Goal: Task Accomplishment & Management: Complete application form

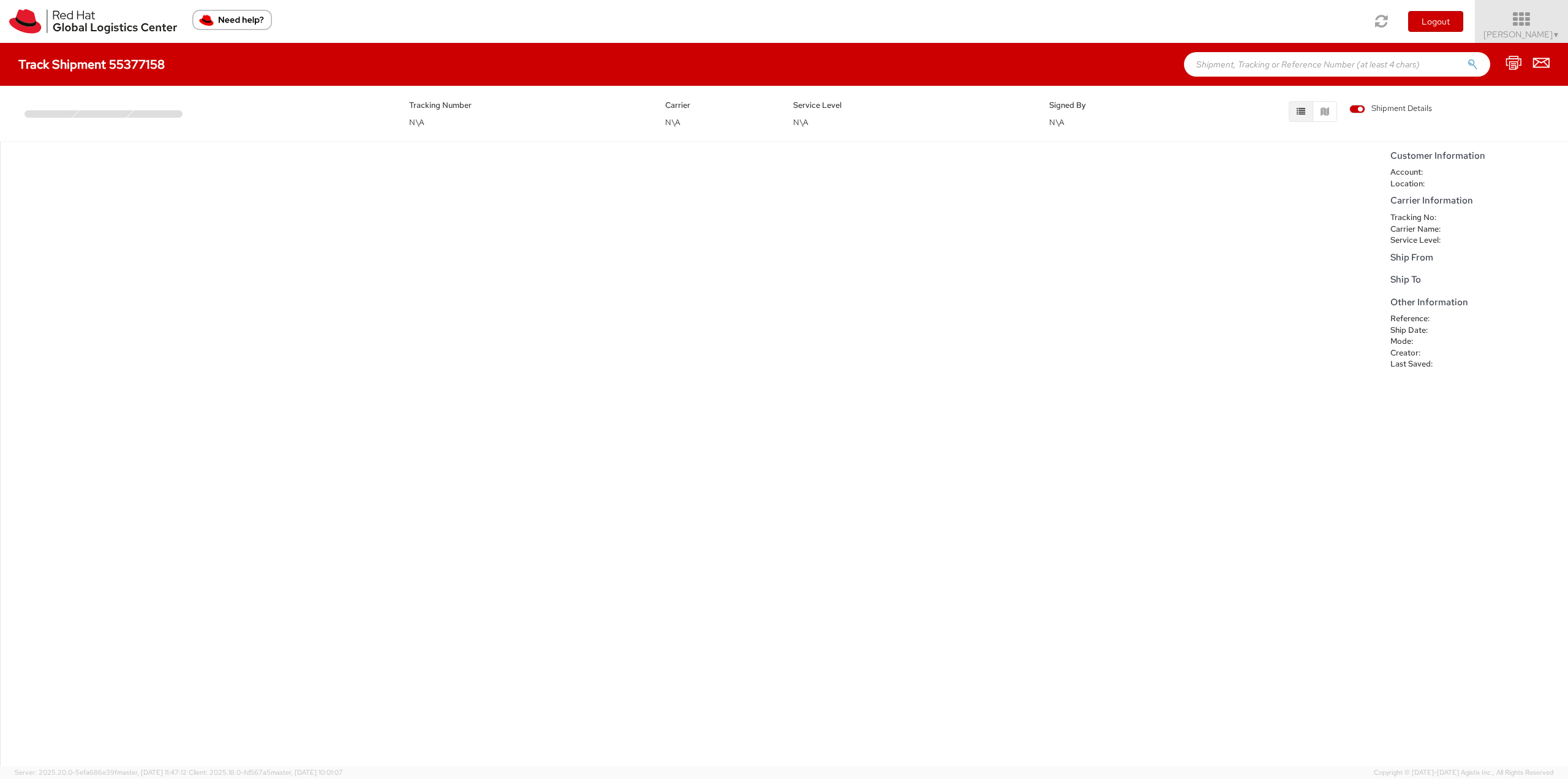
click at [1516, 24] on icon at bounding box center [1522, 19] width 107 height 17
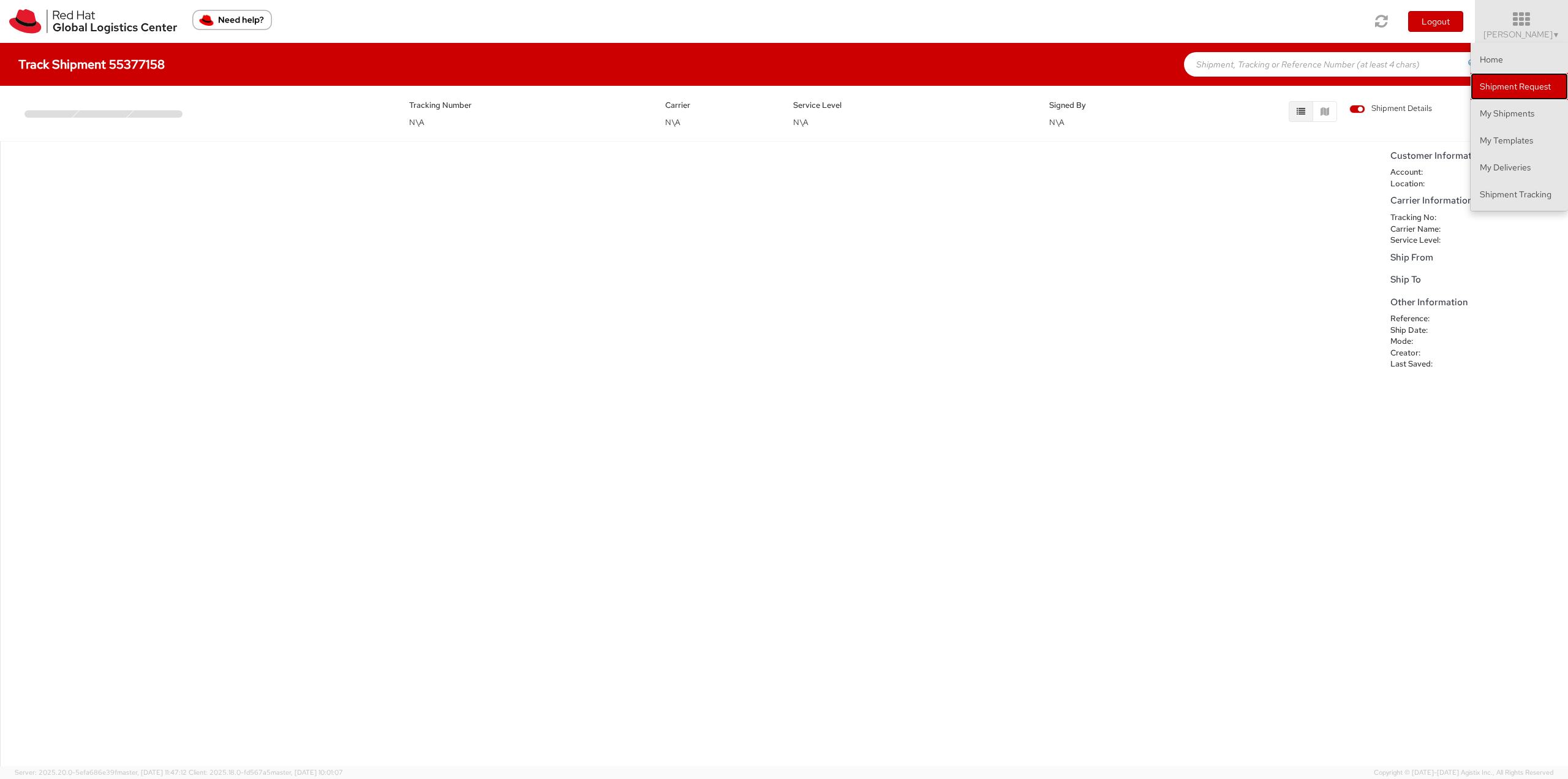
click at [1511, 84] on link "Shipment Request" at bounding box center [1519, 86] width 97 height 27
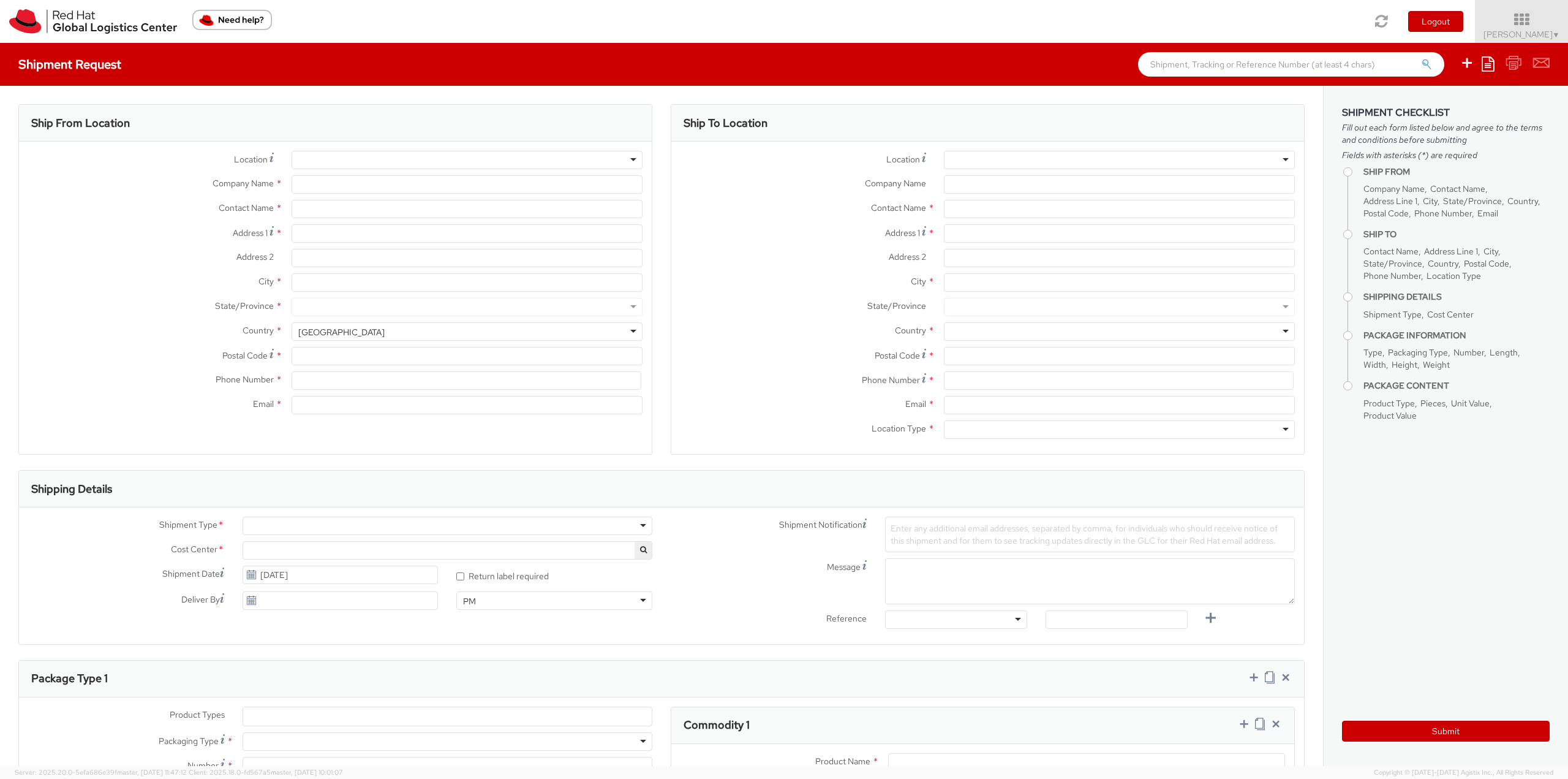
select select
select select "813"
click at [1470, 64] on icon at bounding box center [1467, 62] width 15 height 15
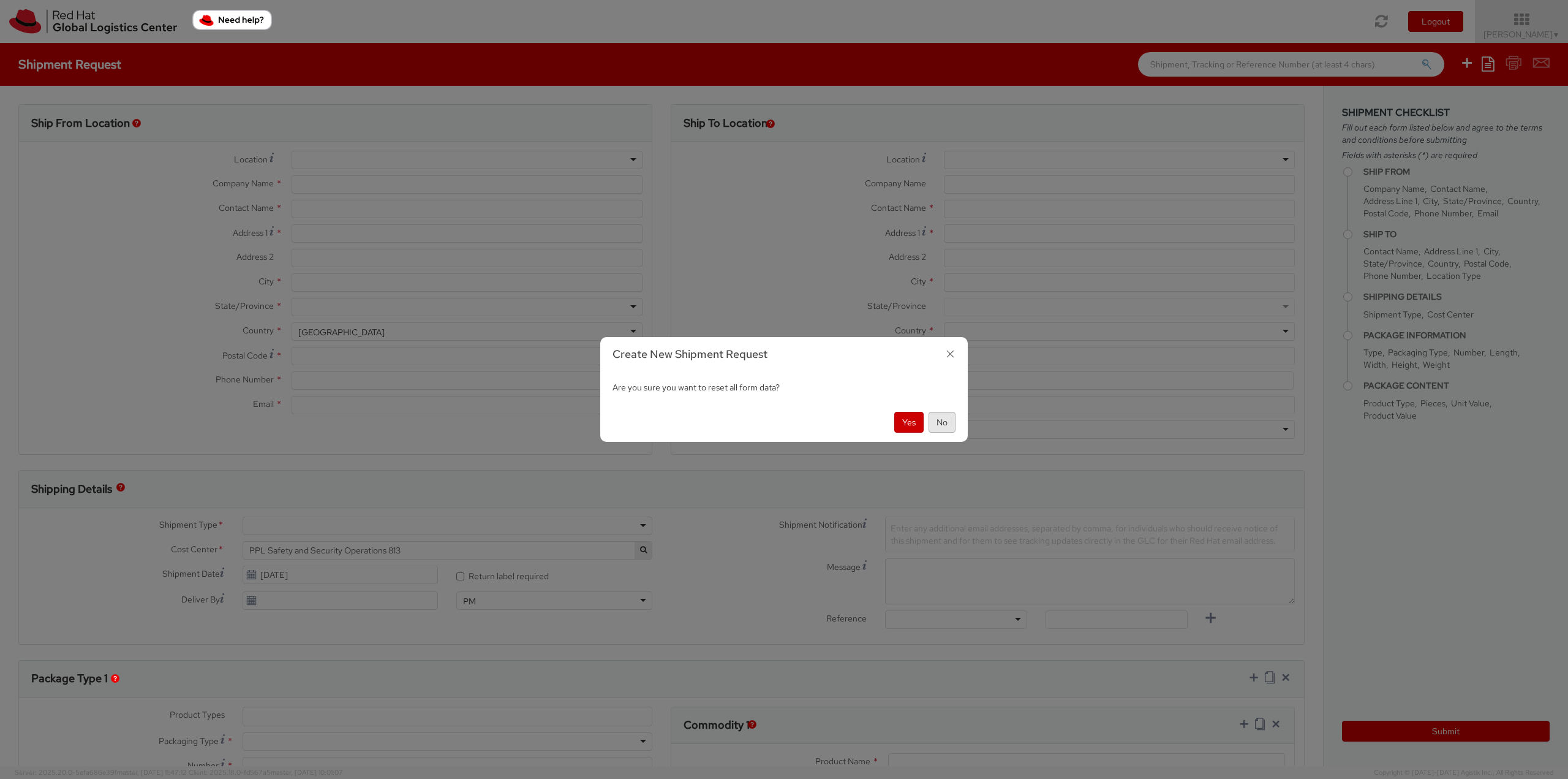
type input "Red Hat Czech s.r.o."
type input "[PERSON_NAME]"
type input "Purkynova 665/115"
type input "[GEOGRAPHIC_DATA]"
type input "621 00"
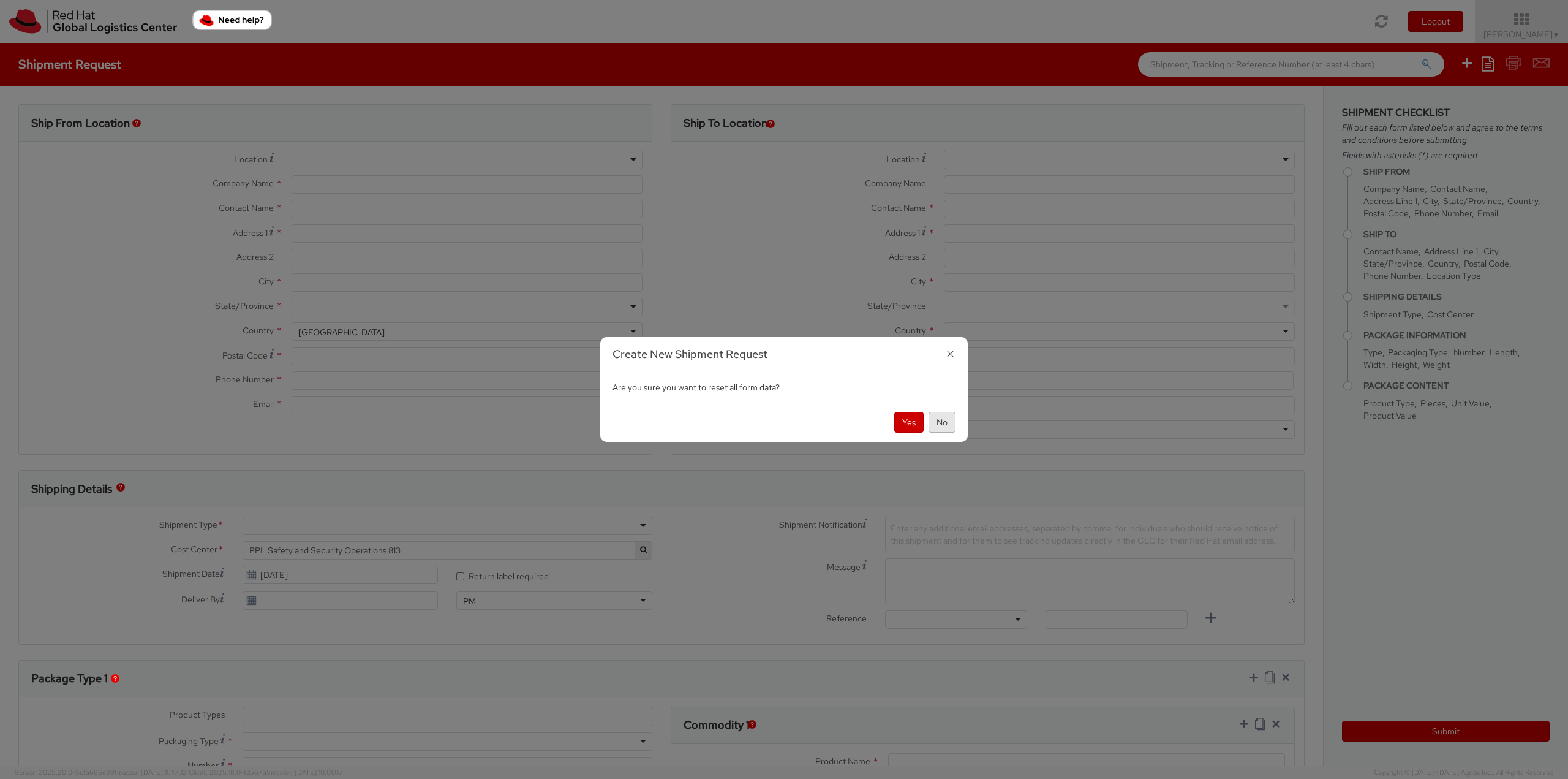
type input "420 532 294 555"
type input "[PERSON_NAME][EMAIL_ADDRESS][DOMAIN_NAME]"
select select "CM"
select select "KGS"
click at [953, 354] on icon "button" at bounding box center [951, 354] width 18 height 18
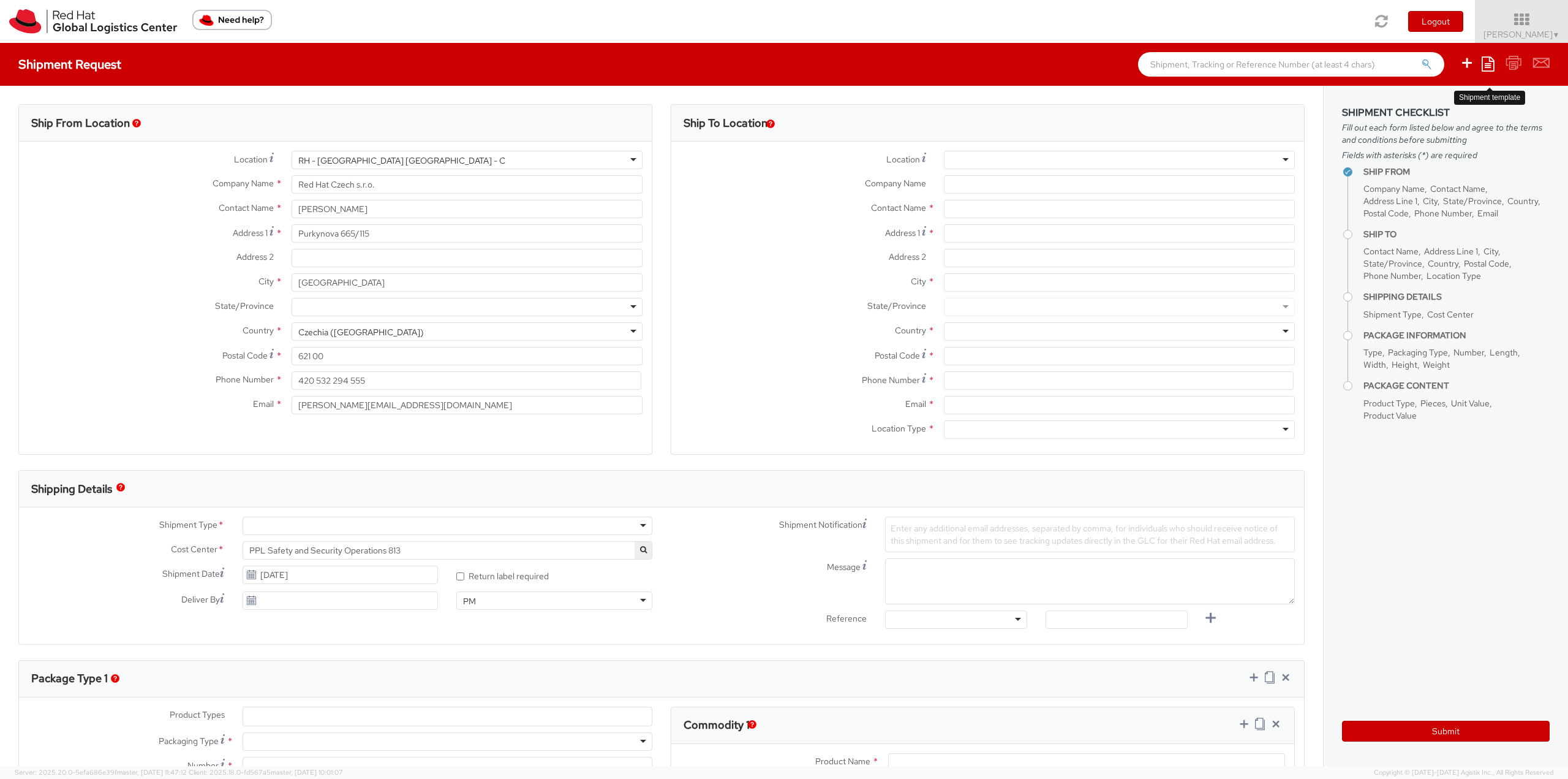
click at [1490, 68] on icon at bounding box center [1489, 63] width 13 height 15
click at [1438, 105] on link "Create from template" at bounding box center [1441, 102] width 107 height 16
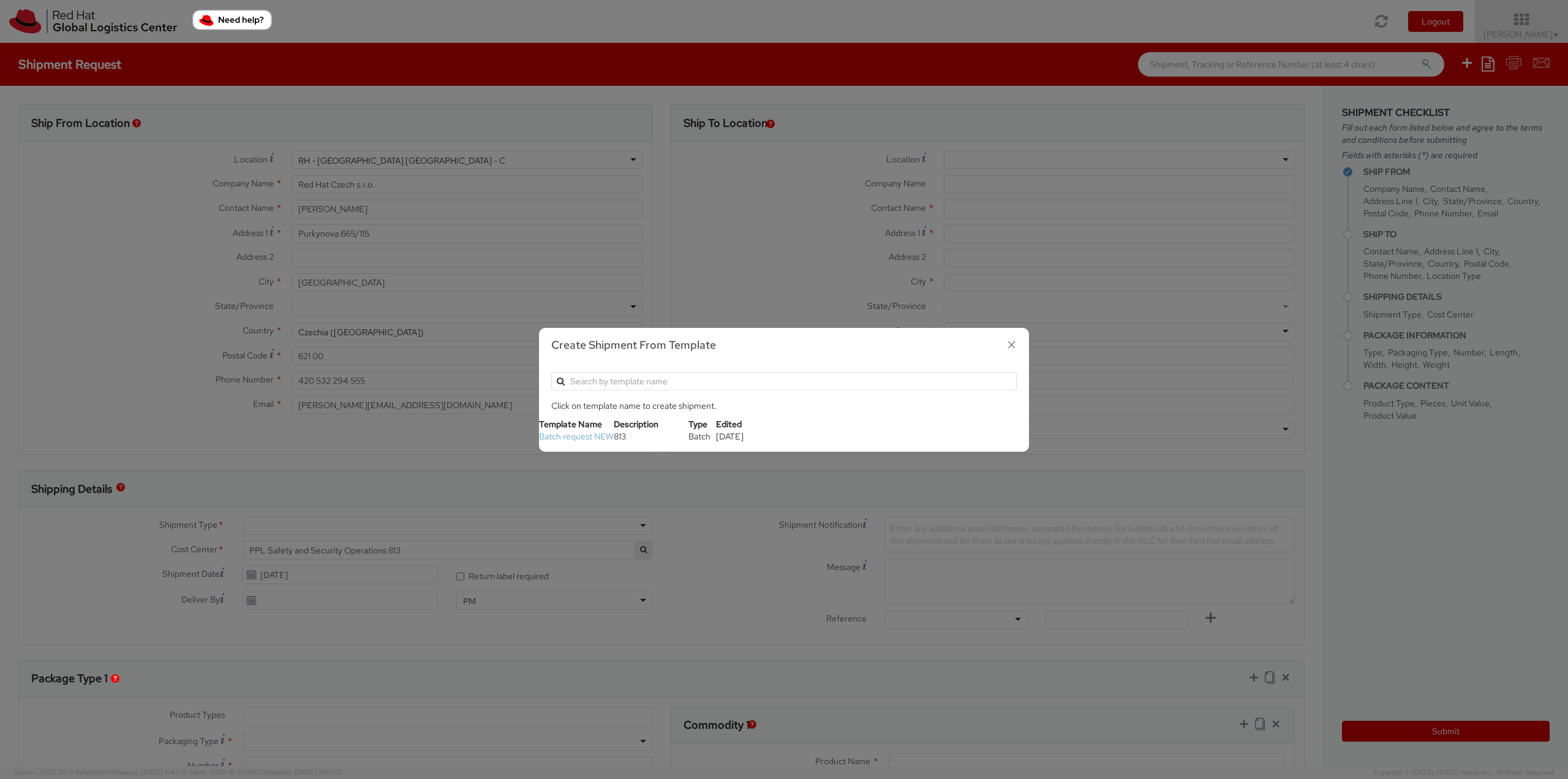
click at [581, 437] on link "Batch request NEW" at bounding box center [577, 437] width 75 height 11
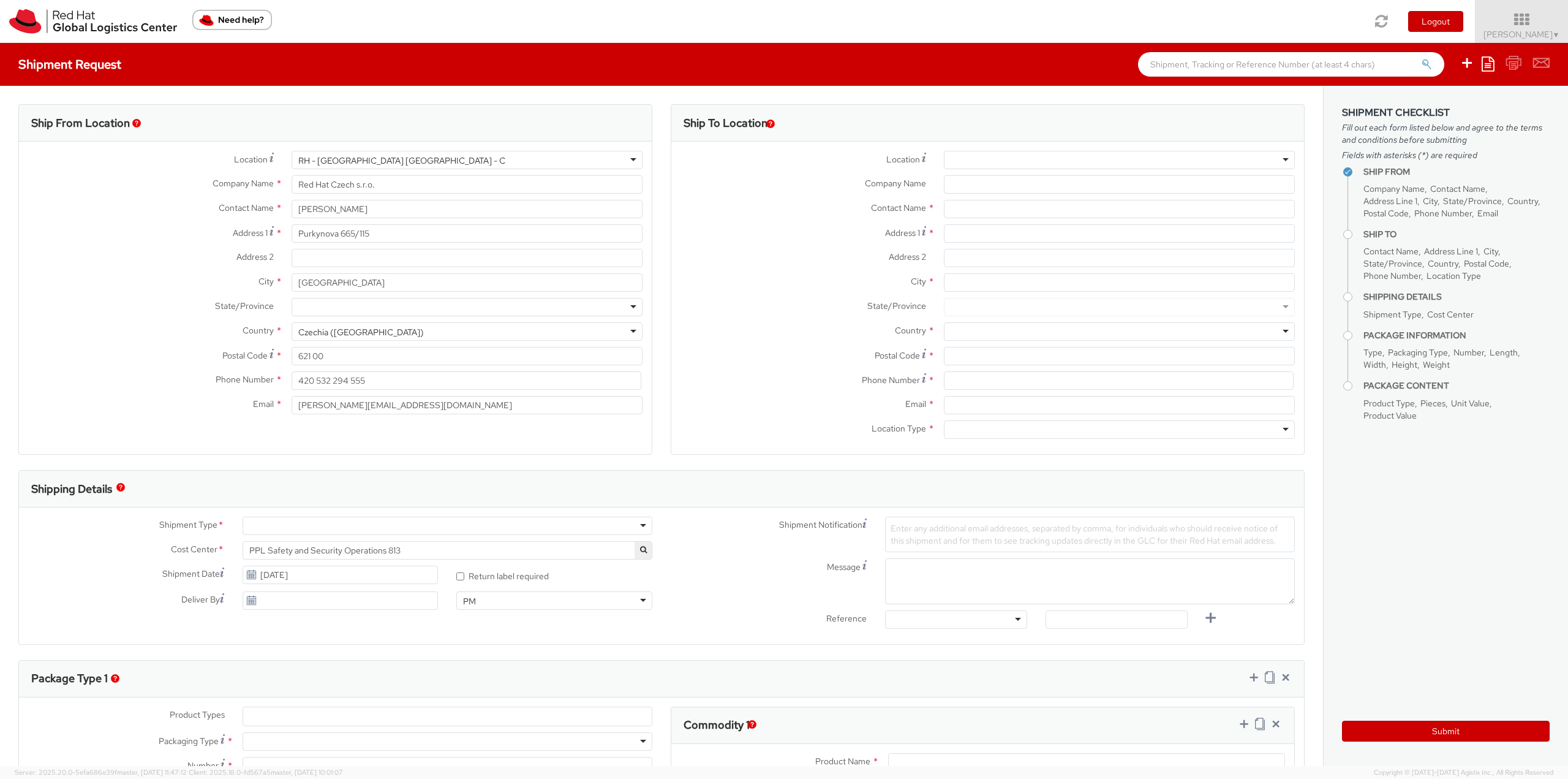
type input "[PERSON_NAME]/associate security badge"
type input "[PERSON_NAME][EMAIL_ADDRESS][DOMAIN_NAME]"
select select "OTHER"
type input "1"
type input "24.13"
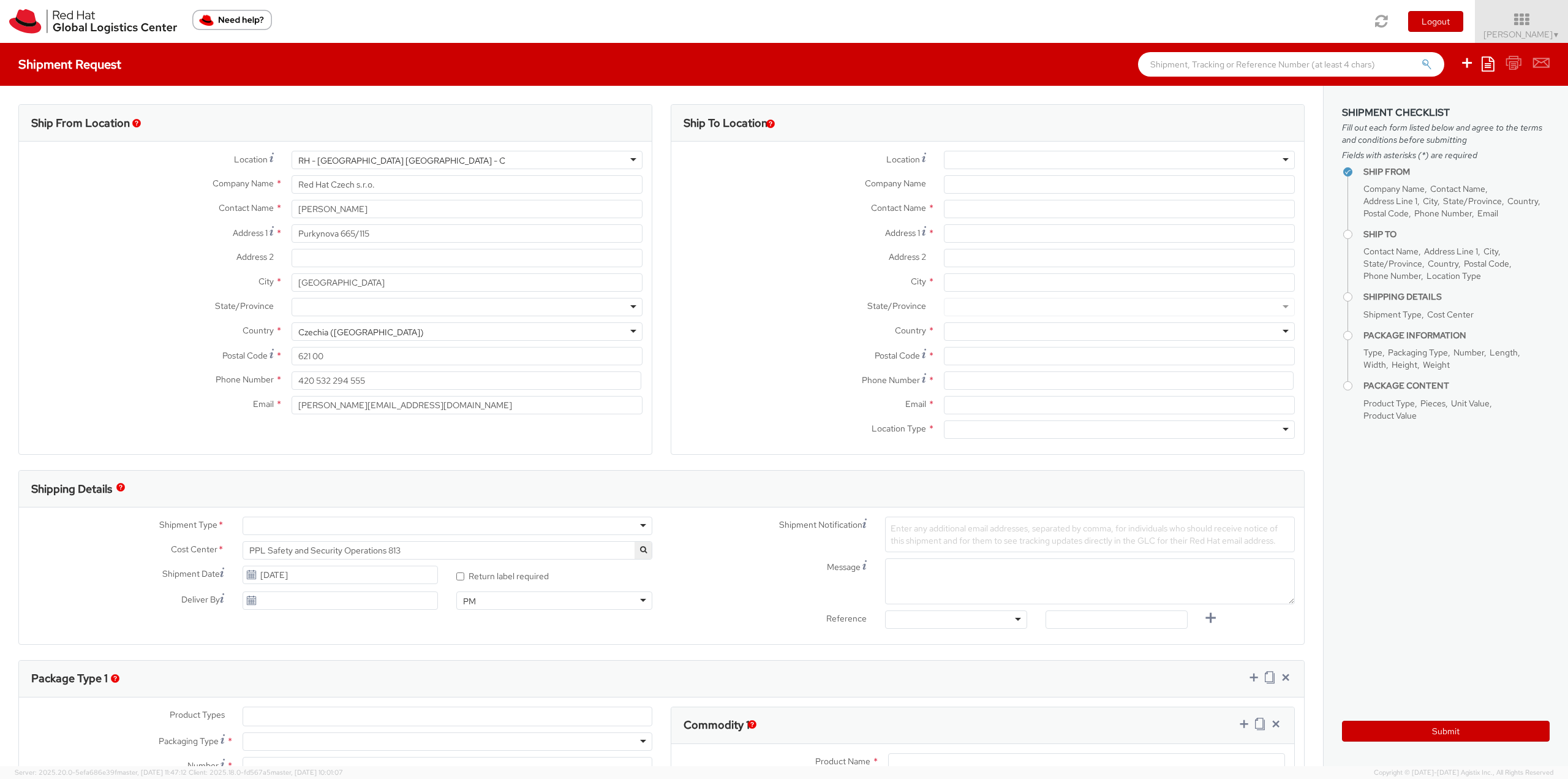
type input "31.75"
type input "0.64"
type input "0.5"
type input "Badge Reel"
select select "OTHER"
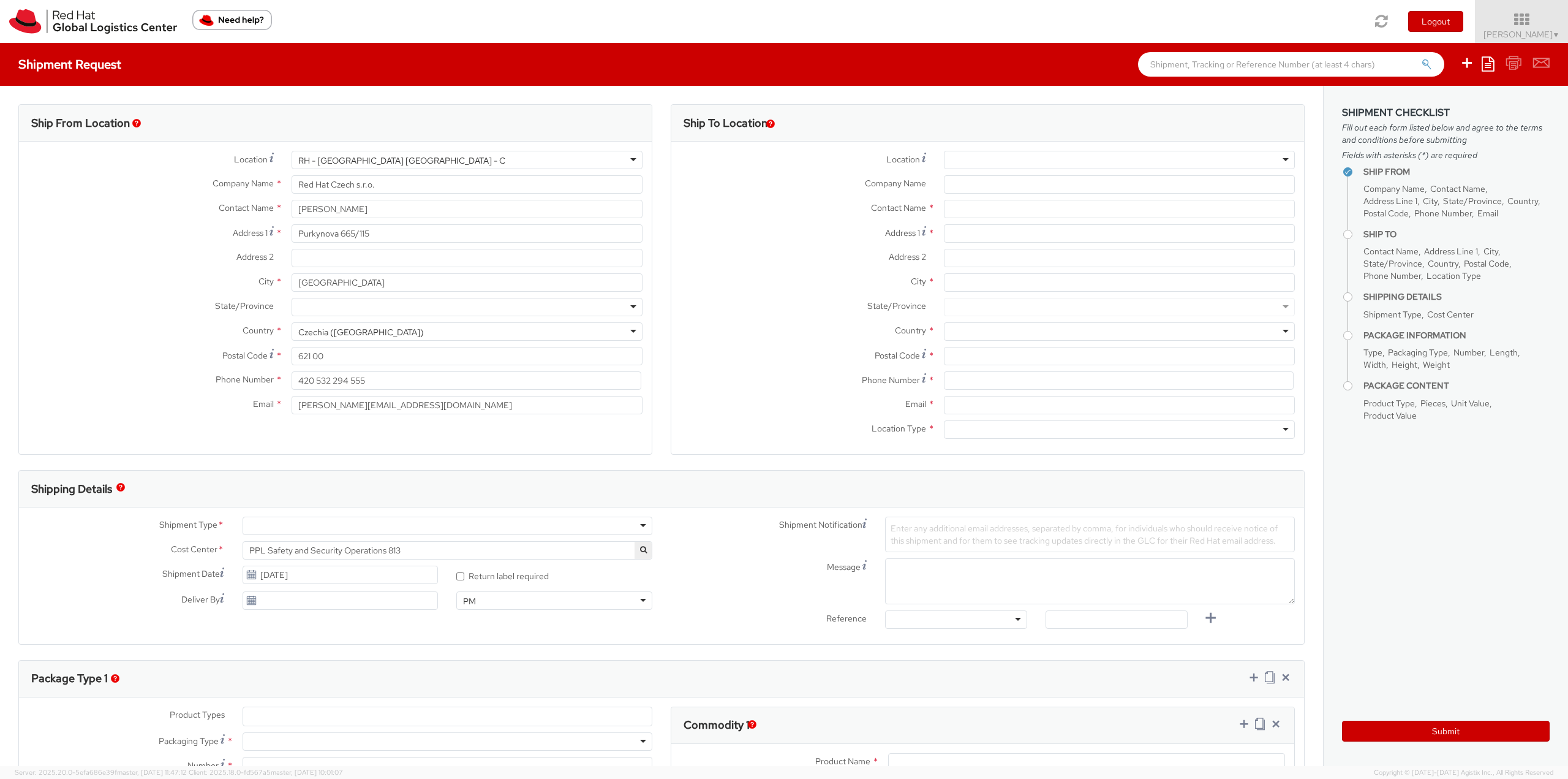
type input "0.63"
select select "OTHER"
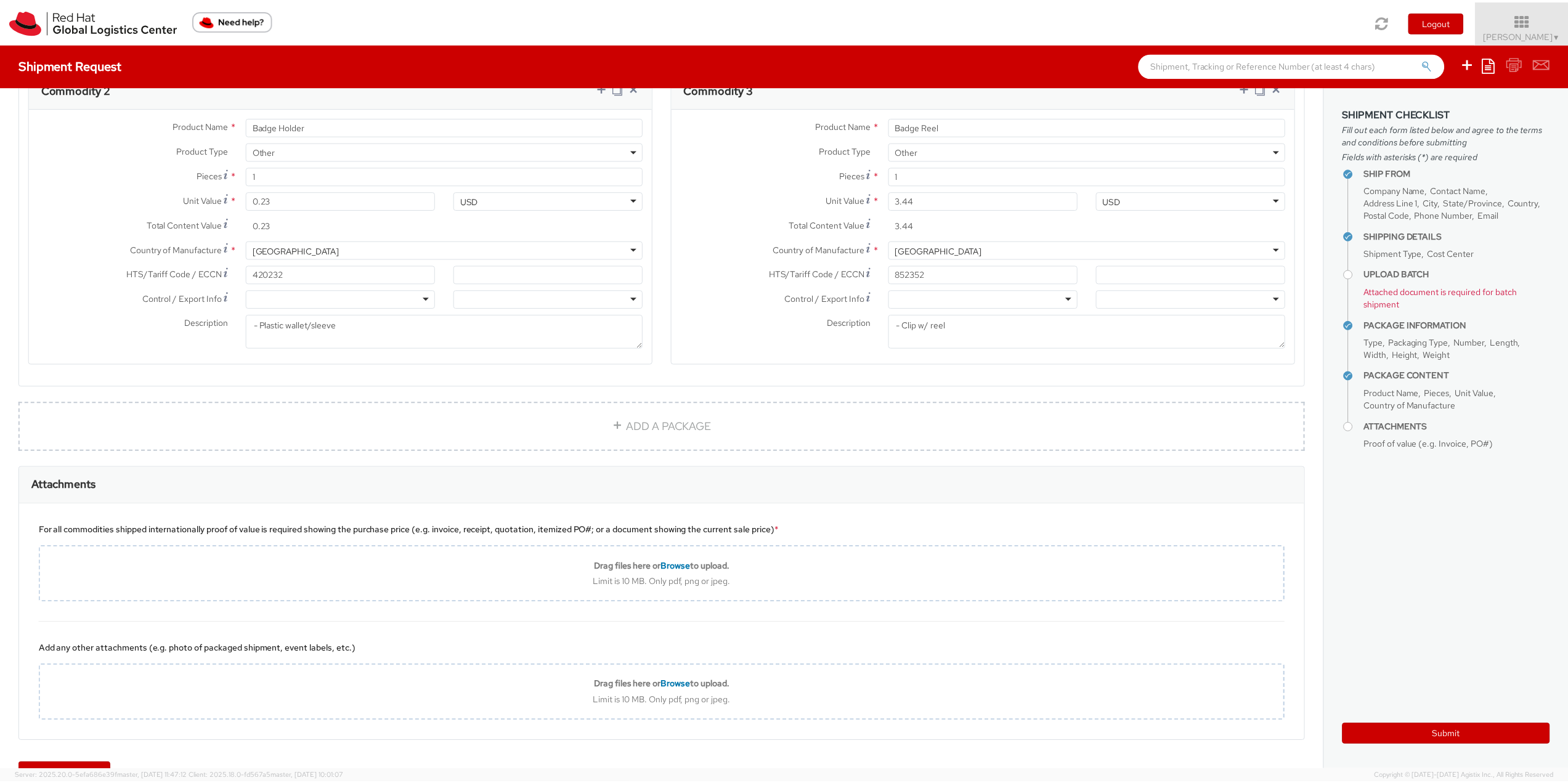
scroll to position [1268, 0]
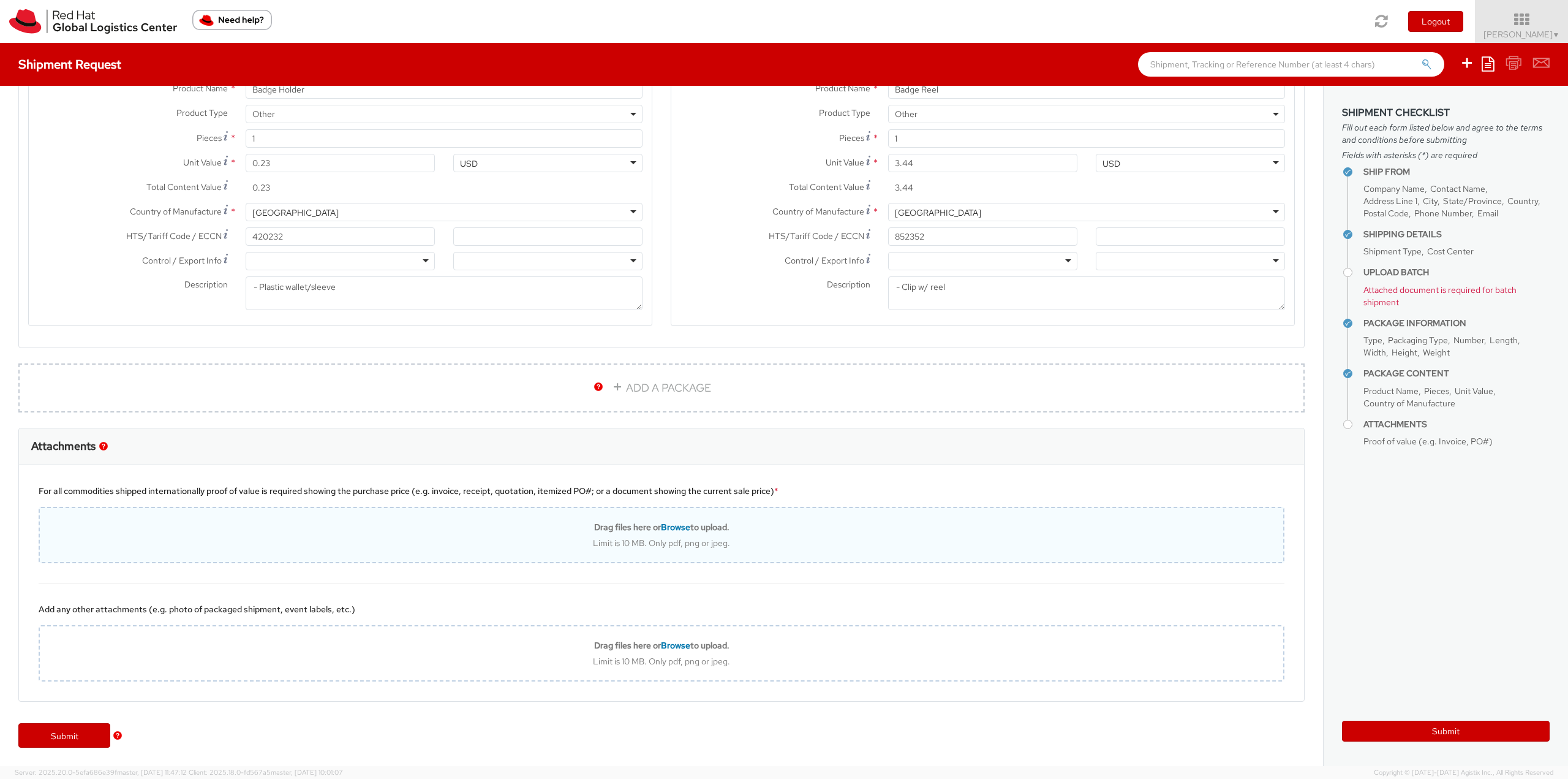
click at [664, 529] on span "Browse" at bounding box center [676, 527] width 29 height 11
type input "C:\fakepath\39685101_65005254_REDHAT_FEDEX_COMMINVC.pdf"
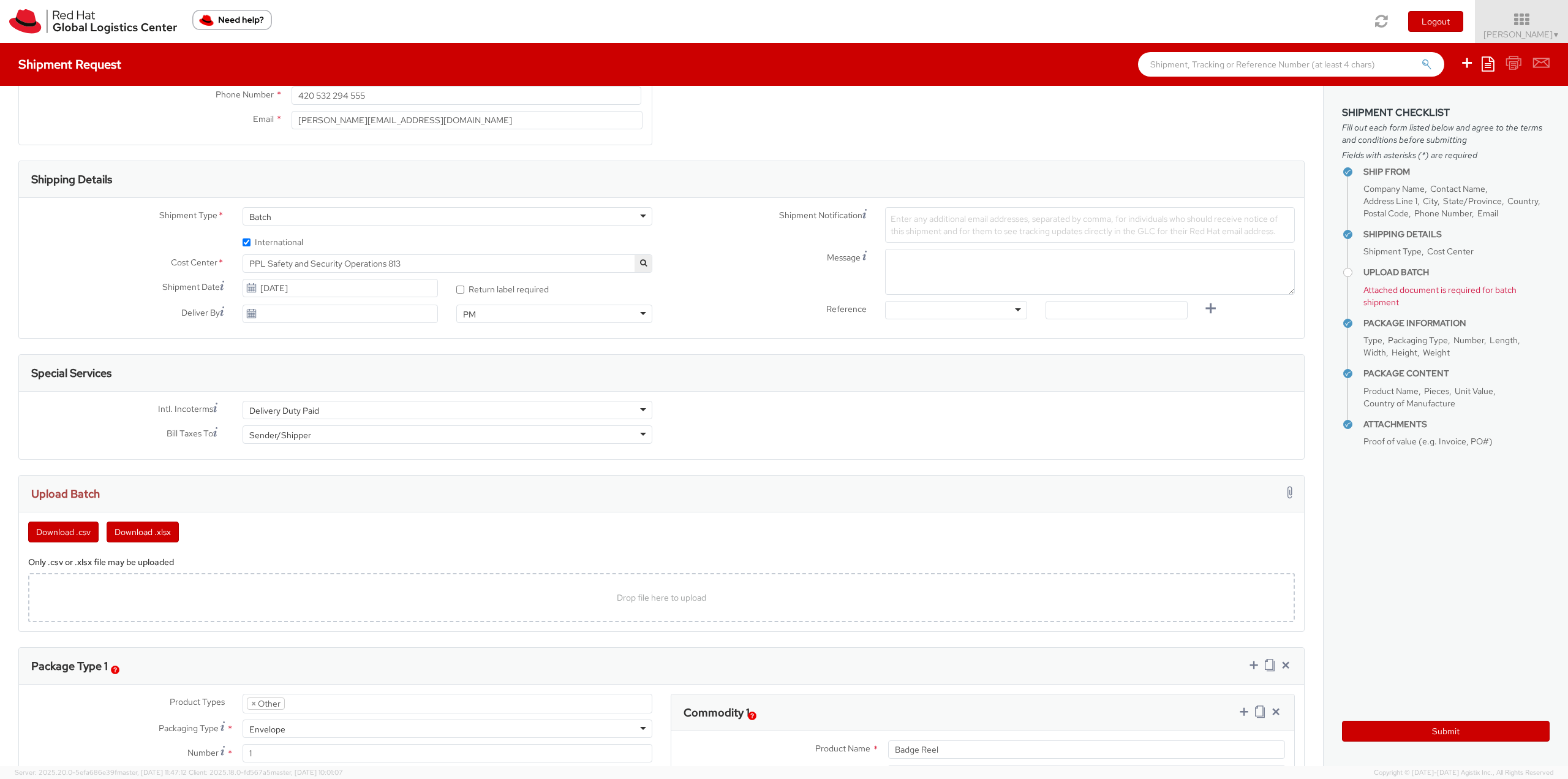
scroll to position [282, 0]
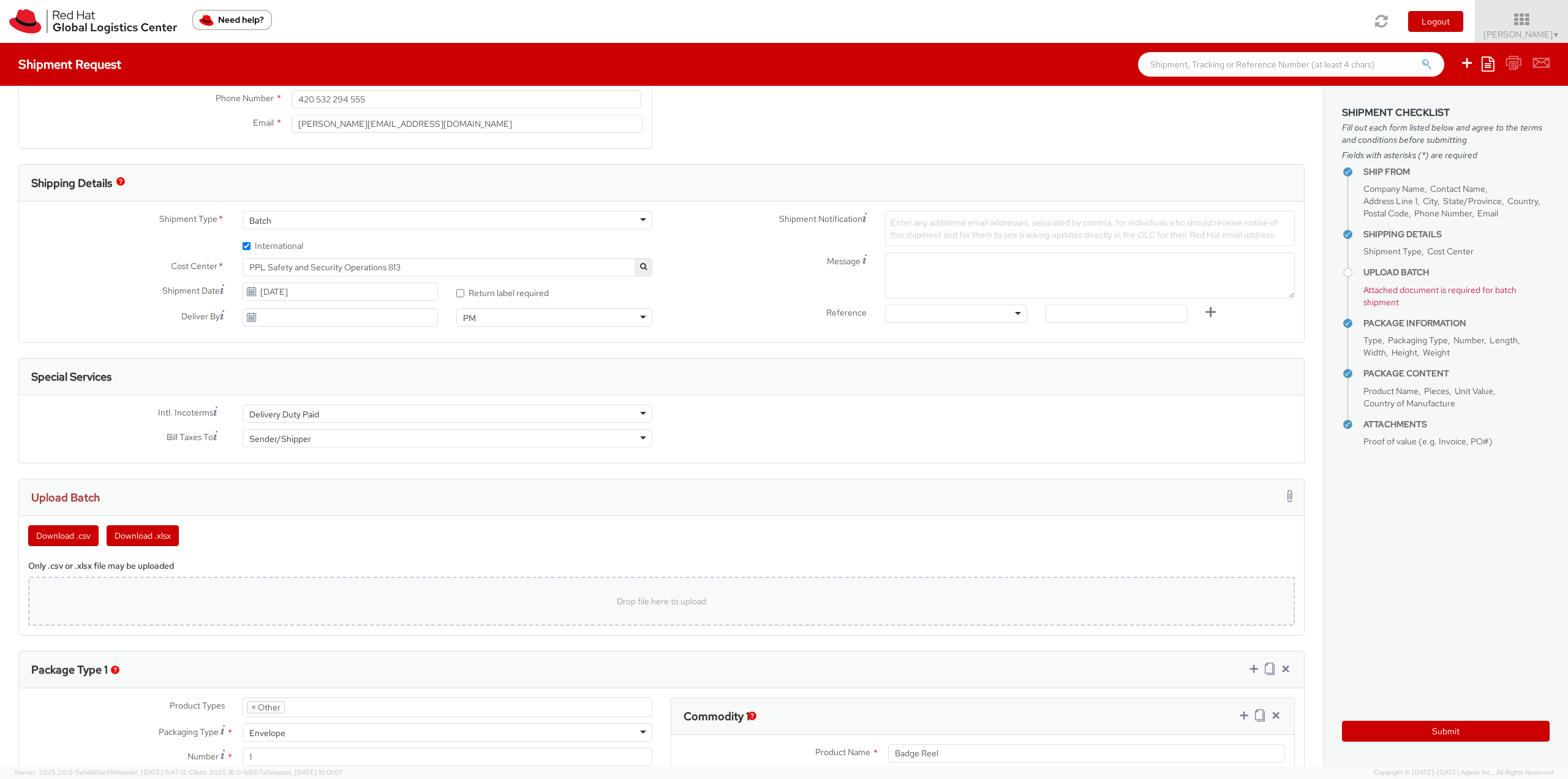
click at [550, 593] on div "Drop file here to upload" at bounding box center [661, 601] width 1247 height 29
type input "C:\fakepath\template7.10.xlsx.xlsx"
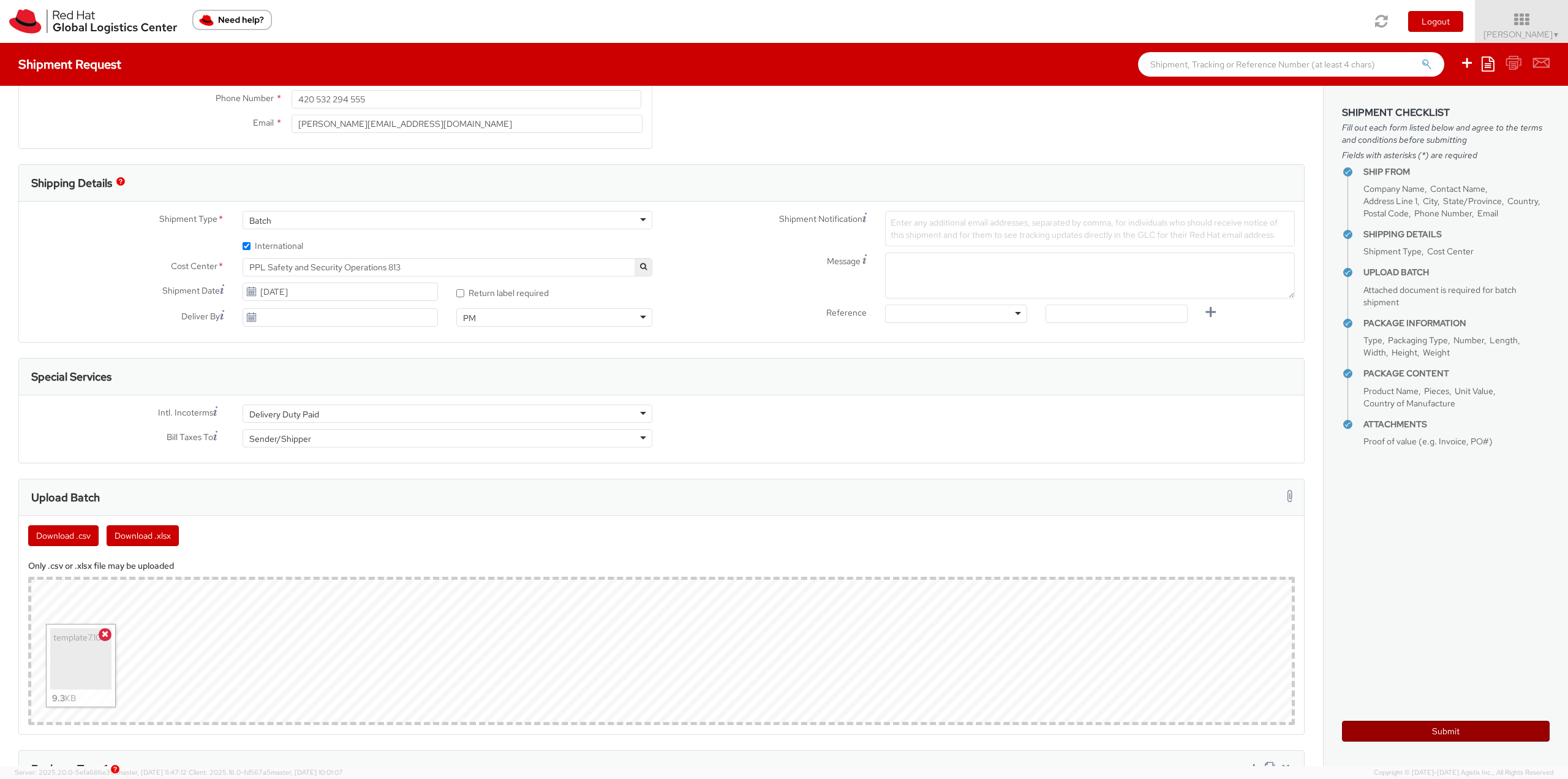
click at [1368, 732] on button "Submit" at bounding box center [1446, 731] width 208 height 21
